Goal: Task Accomplishment & Management: Manage account settings

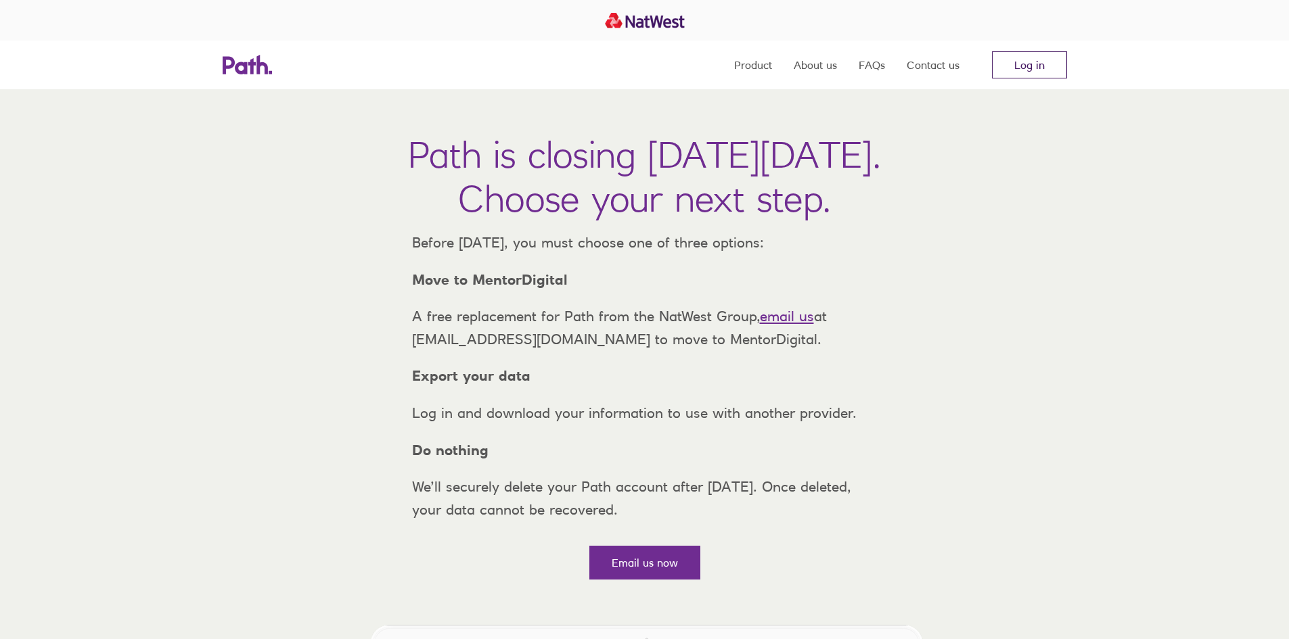
click at [1017, 63] on link "Log in" at bounding box center [1029, 64] width 75 height 27
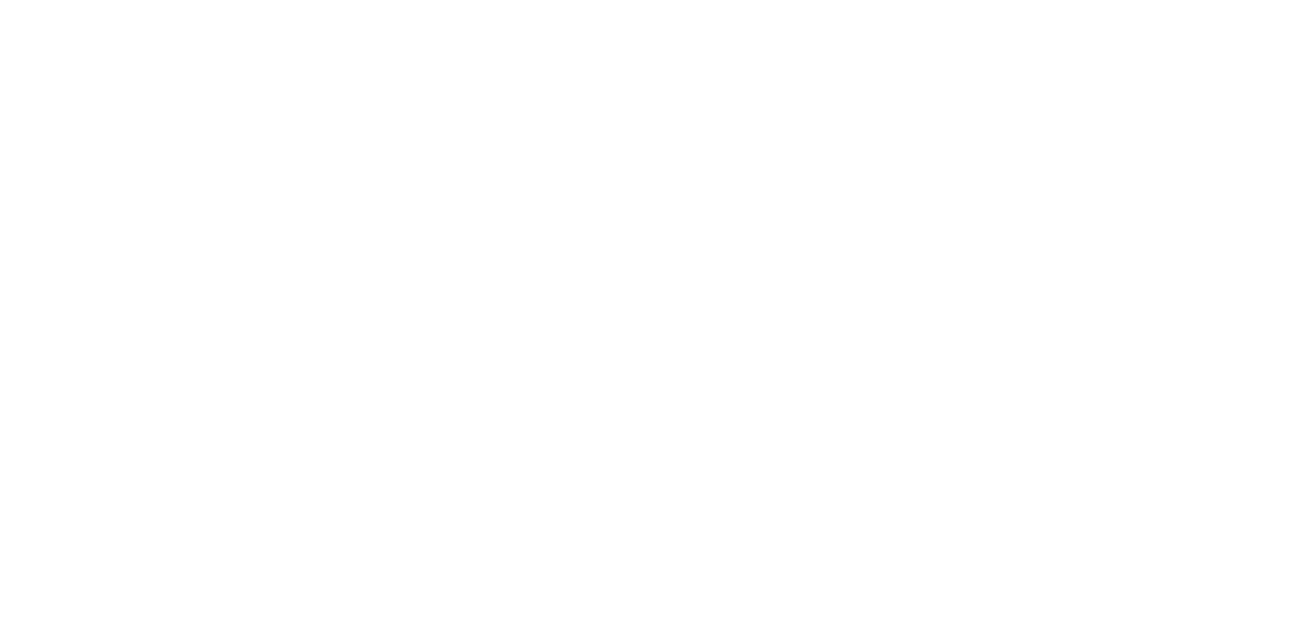
click at [1159, 455] on div at bounding box center [649, 319] width 1299 height 639
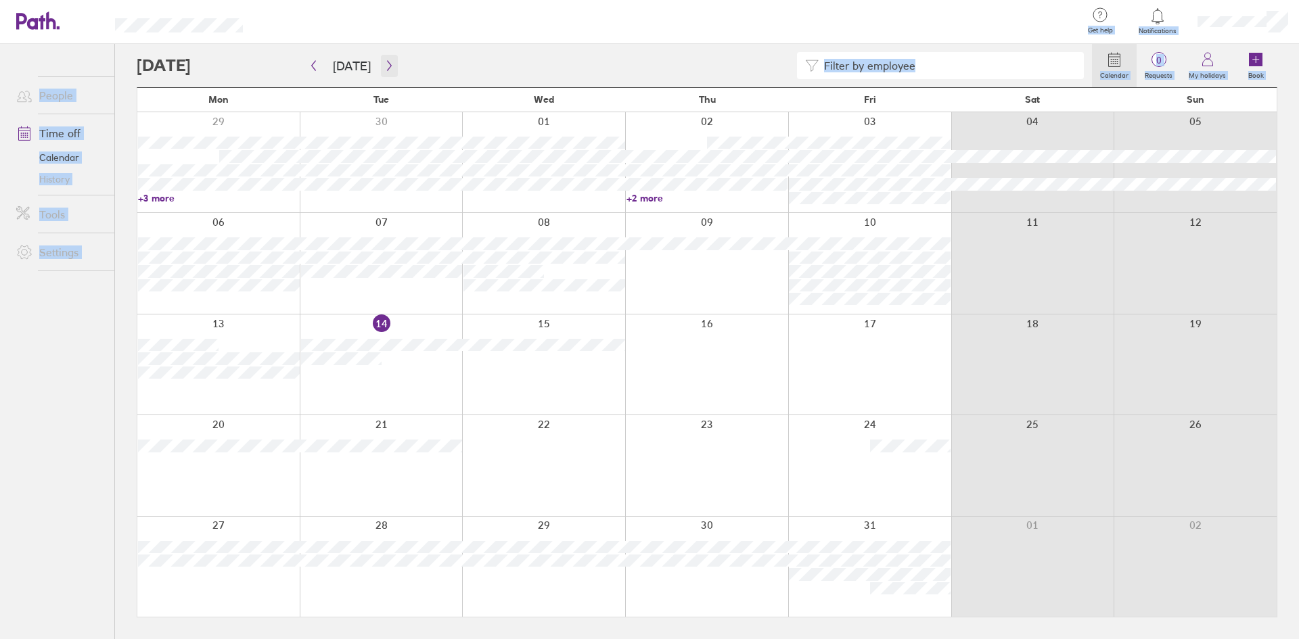
click at [388, 68] on icon "button" at bounding box center [389, 65] width 10 height 11
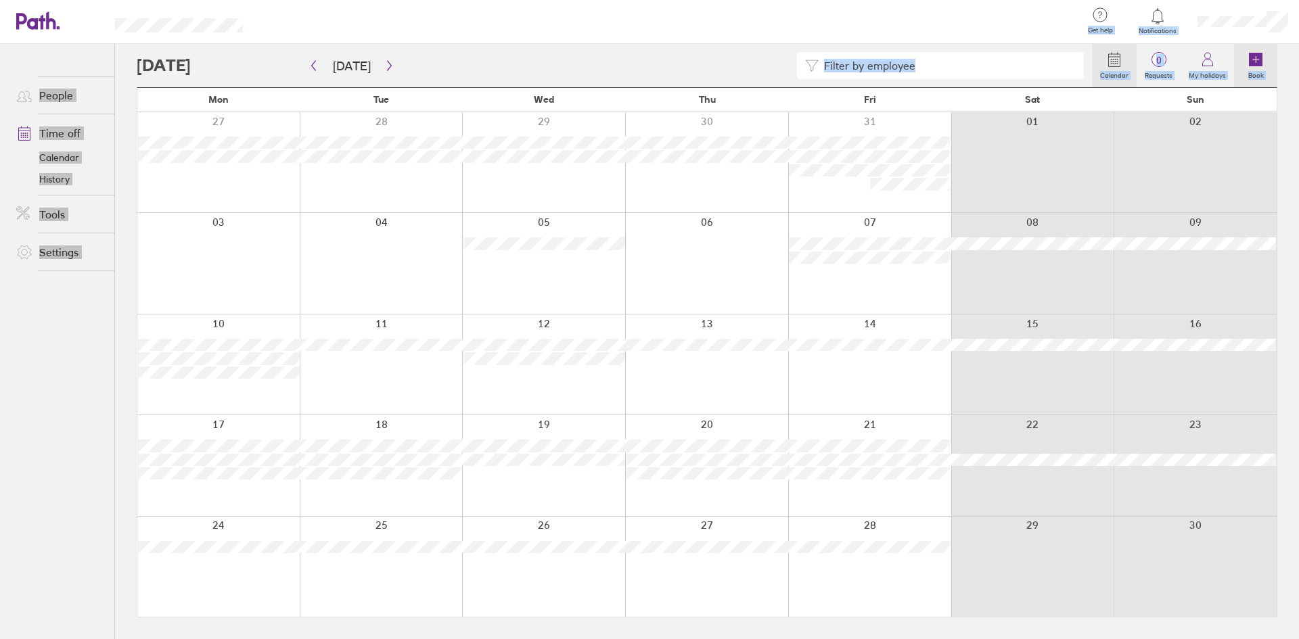
click at [1257, 59] on icon at bounding box center [1256, 60] width 14 height 14
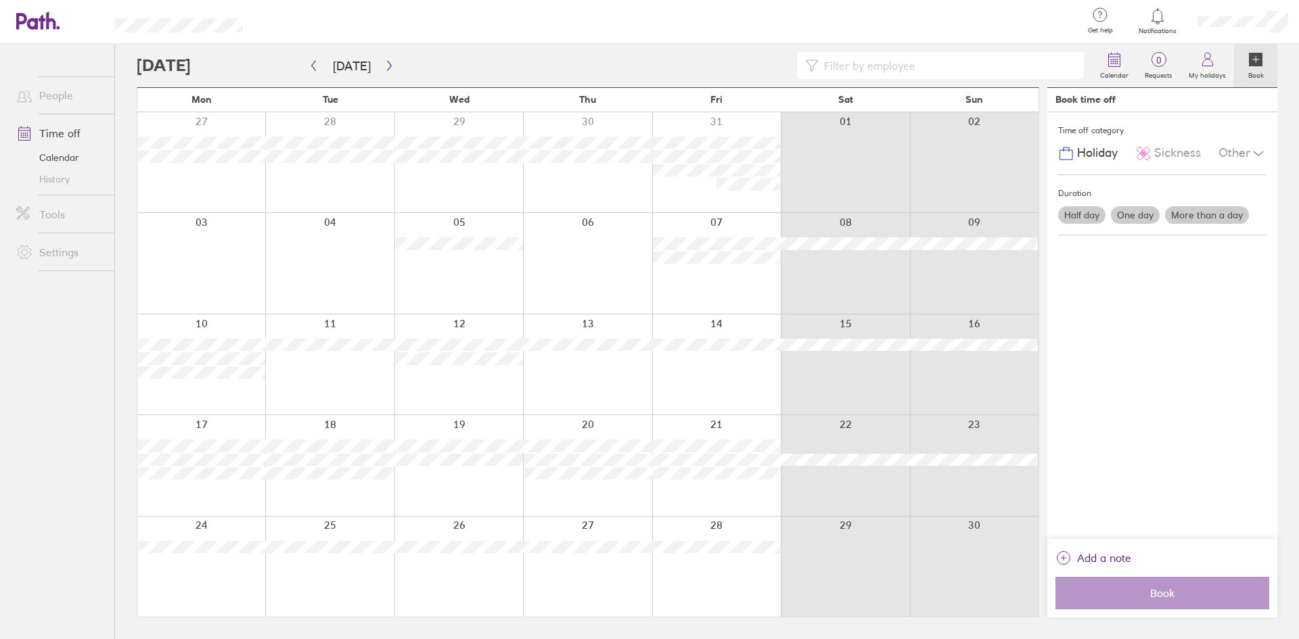
click at [1199, 214] on label "More than a day" at bounding box center [1207, 215] width 84 height 18
click at [0, 0] on input "More than a day" at bounding box center [0, 0] width 0 height 0
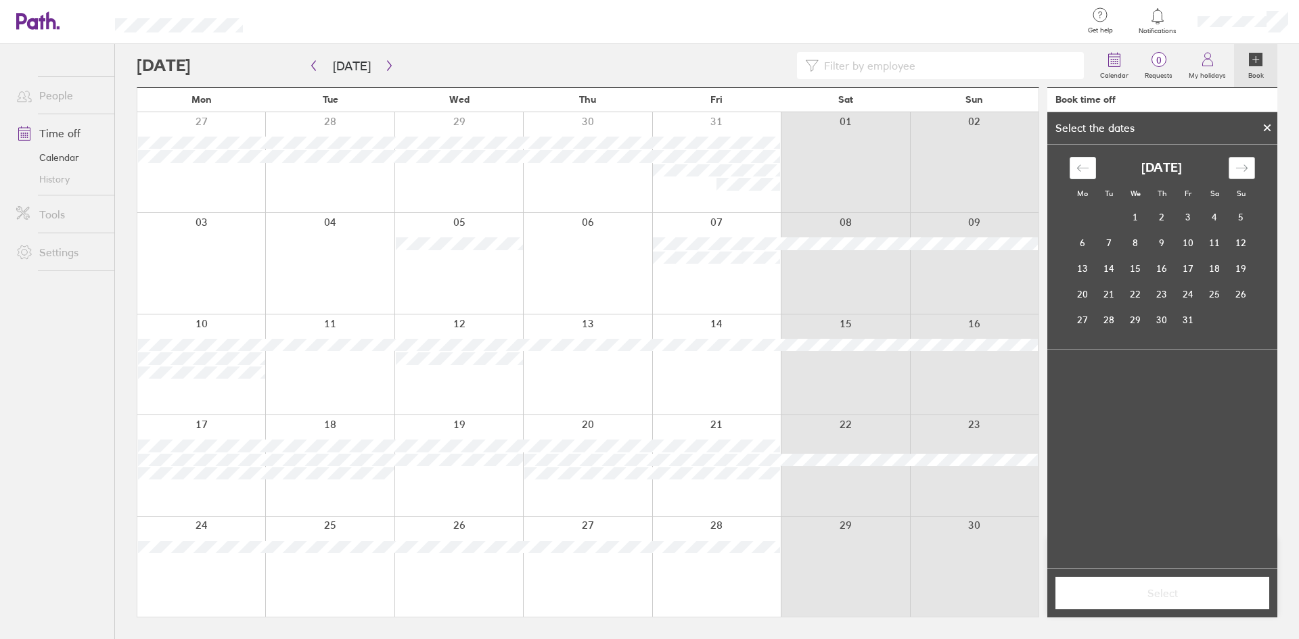
click at [1244, 162] on icon "Move forward to switch to the next month." at bounding box center [1241, 168] width 13 height 13
click at [1133, 270] on td "12" at bounding box center [1135, 269] width 26 height 26
click at [1192, 270] on td "14" at bounding box center [1188, 269] width 26 height 26
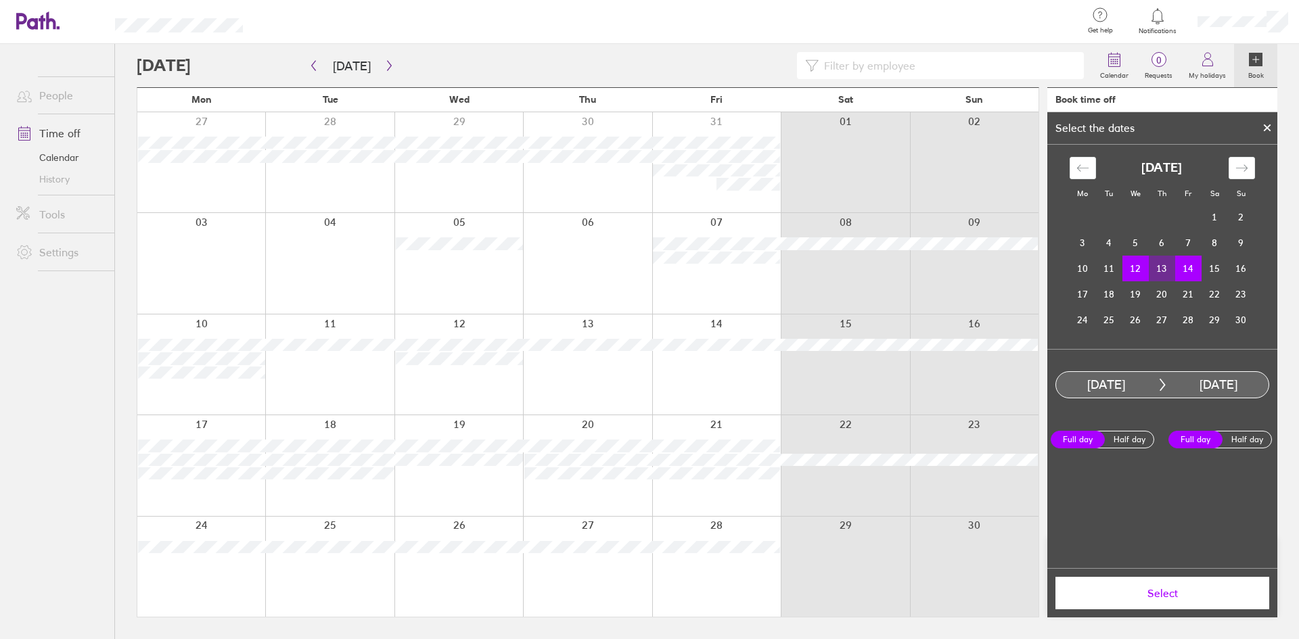
click at [1170, 594] on span "Select" at bounding box center [1162, 593] width 195 height 12
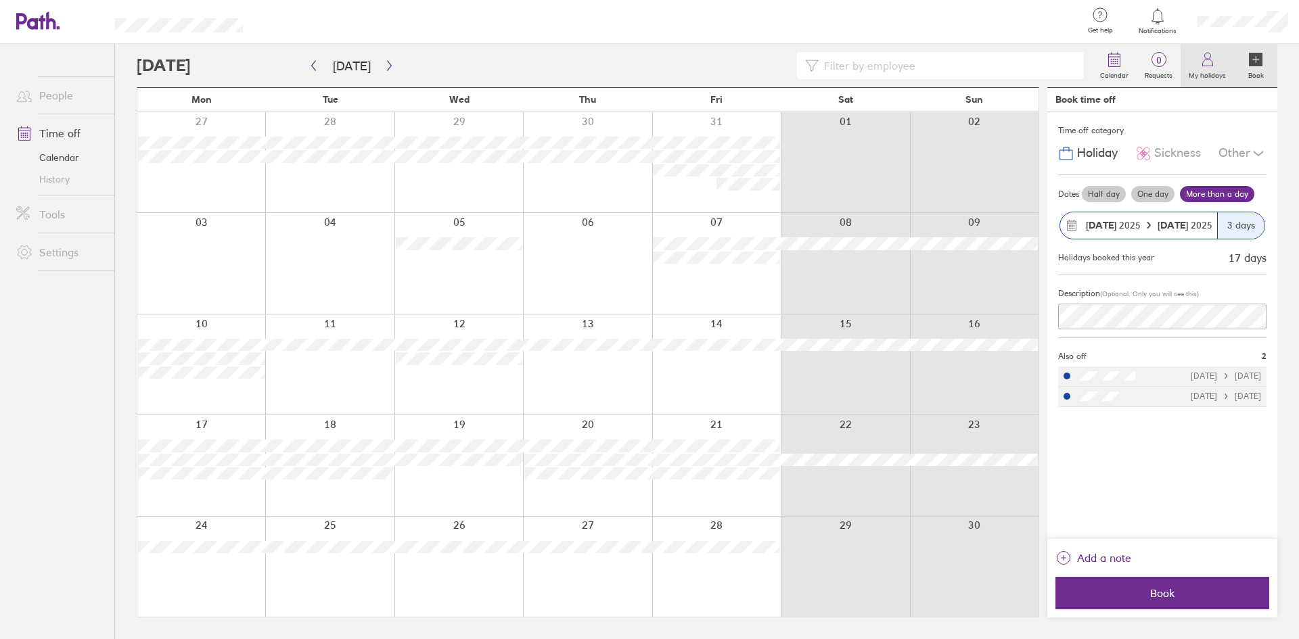
click at [1192, 70] on label "My holidays" at bounding box center [1206, 74] width 53 height 12
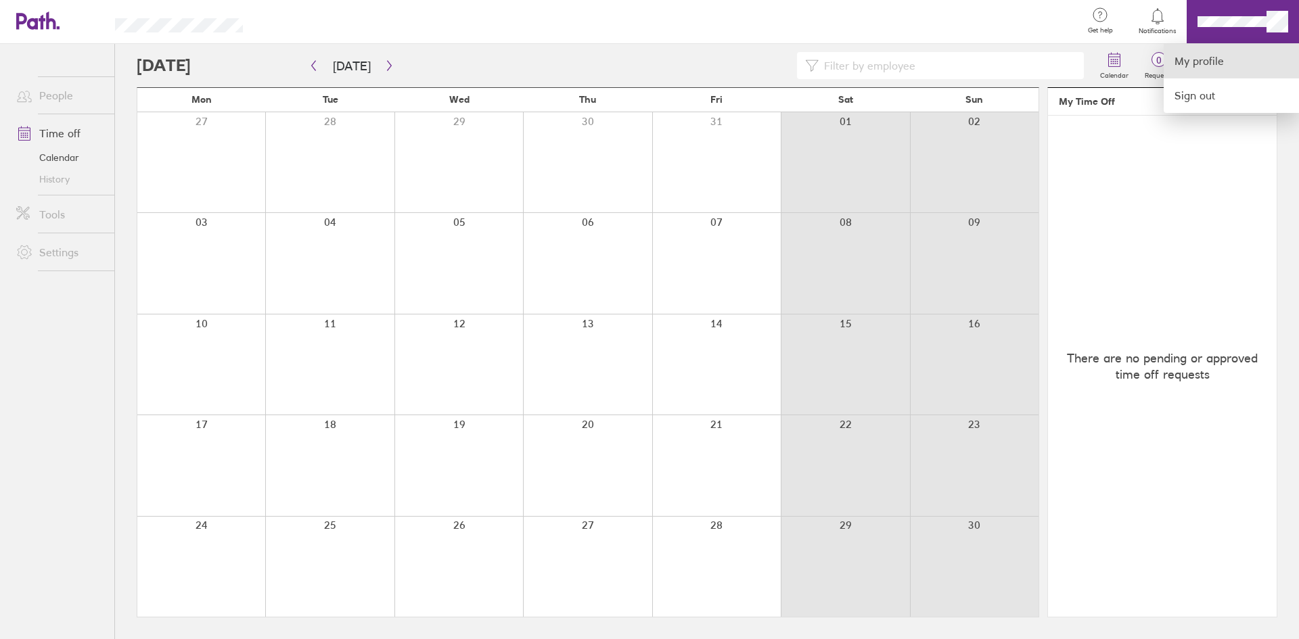
click at [1209, 66] on link "My profile" at bounding box center [1230, 61] width 135 height 34
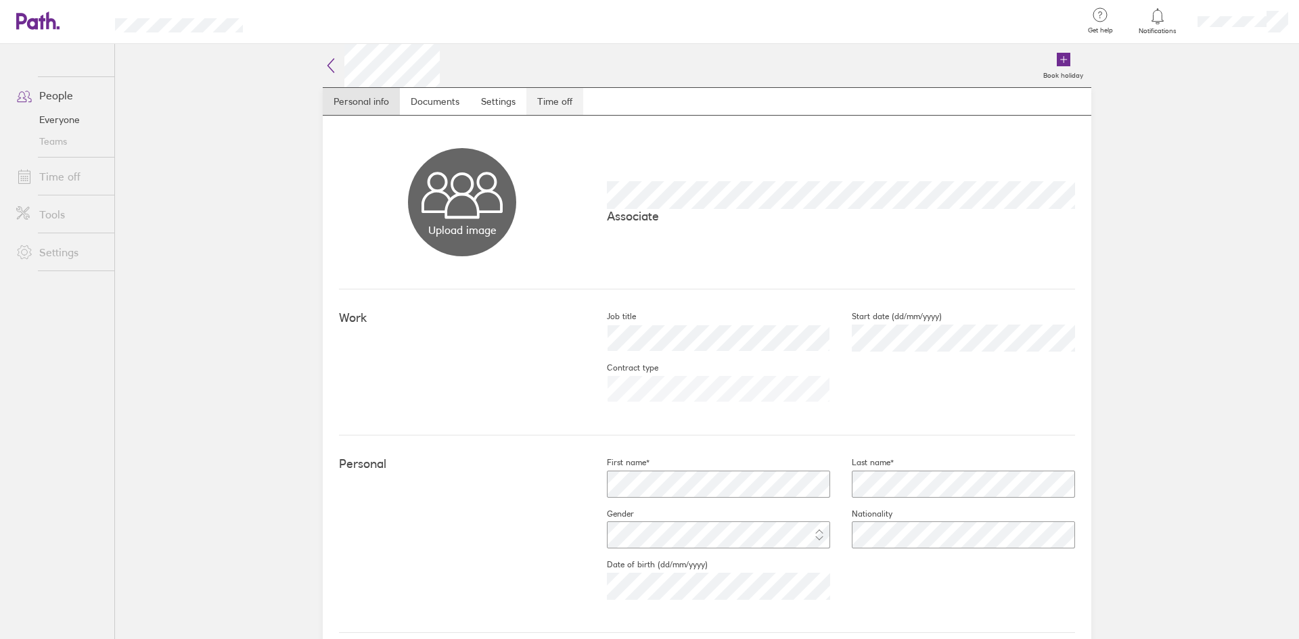
click at [546, 95] on link "Time off" at bounding box center [554, 101] width 57 height 27
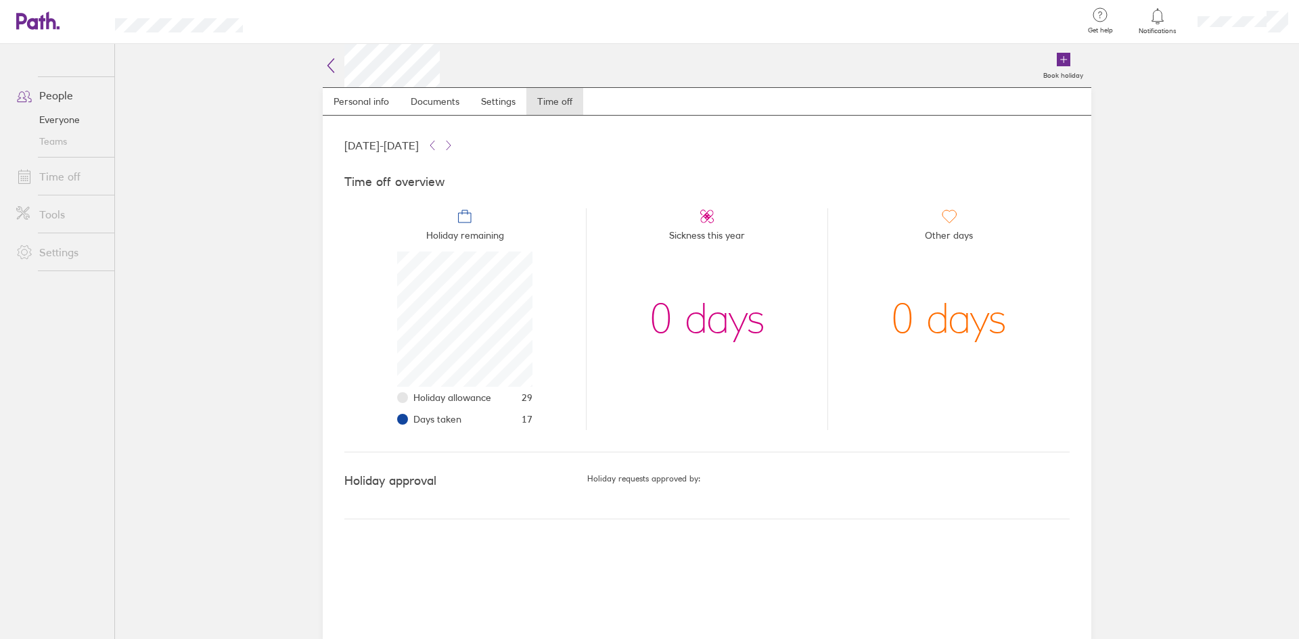
scroll to position [135, 135]
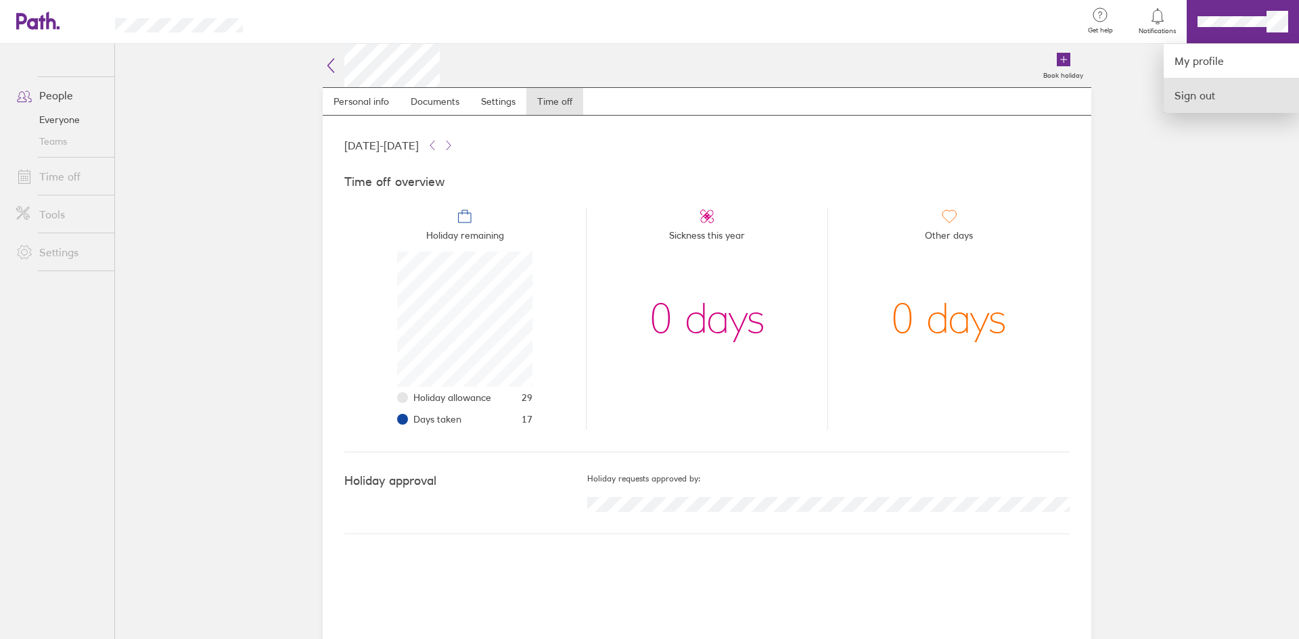
click at [1205, 97] on link "Sign out" at bounding box center [1230, 95] width 135 height 34
